Goal: Information Seeking & Learning: Learn about a topic

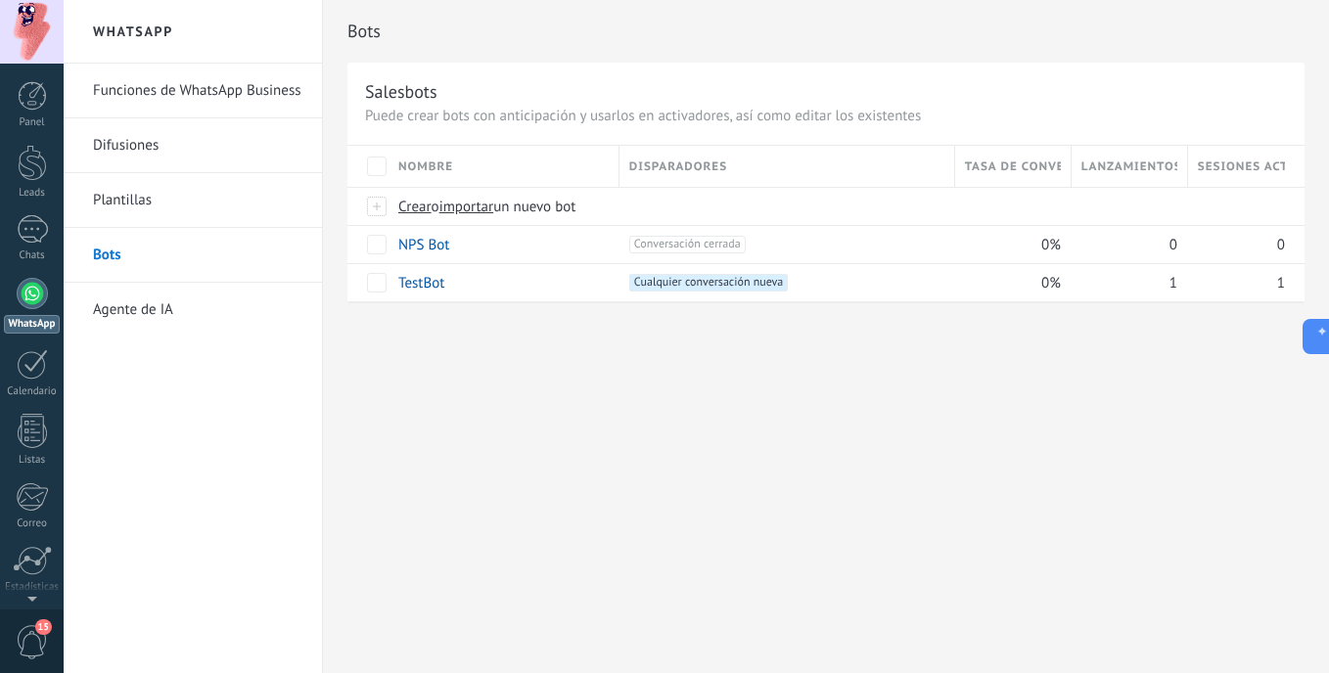
click at [39, 290] on div at bounding box center [32, 293] width 31 height 31
